Goal: Task Accomplishment & Management: Manage account settings

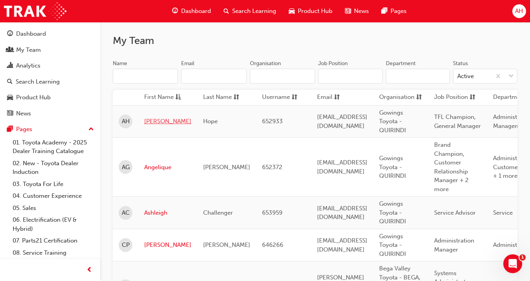
click at [154, 123] on link "[PERSON_NAME]" at bounding box center [167, 121] width 47 height 9
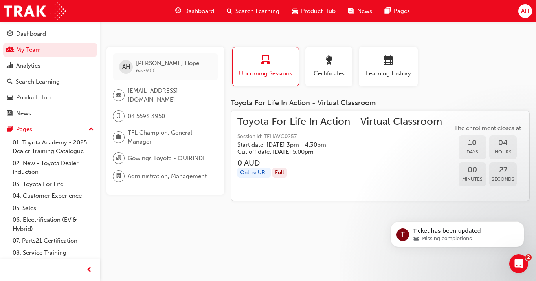
click at [254, 177] on div "Online URL" at bounding box center [253, 173] width 33 height 11
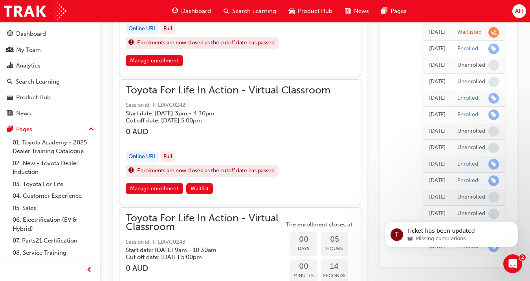
scroll to position [739, 0]
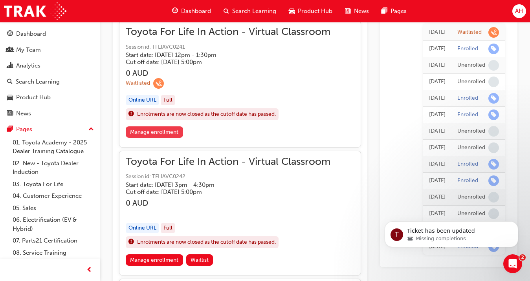
click at [169, 131] on link "Manage enrollment" at bounding box center [154, 131] width 57 height 11
